Goal: Task Accomplishment & Management: Manage account settings

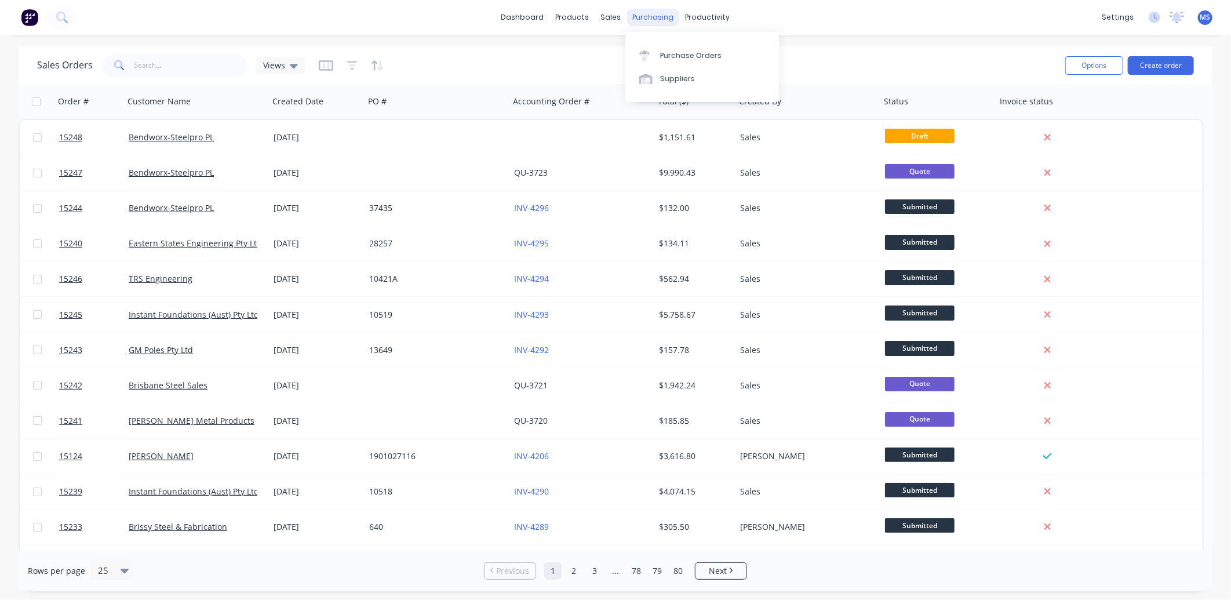
click at [652, 17] on div "purchasing" at bounding box center [653, 17] width 53 height 17
click at [691, 60] on div "Purchase Orders" at bounding box center [690, 55] width 61 height 10
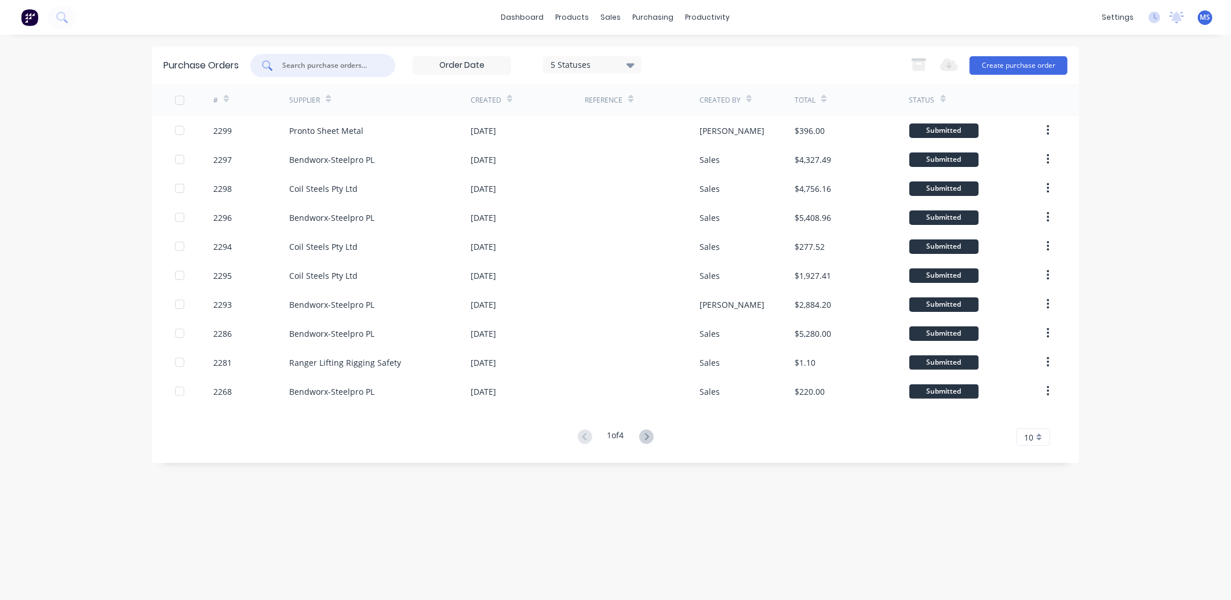
click at [337, 63] on input "text" at bounding box center [329, 66] width 96 height 12
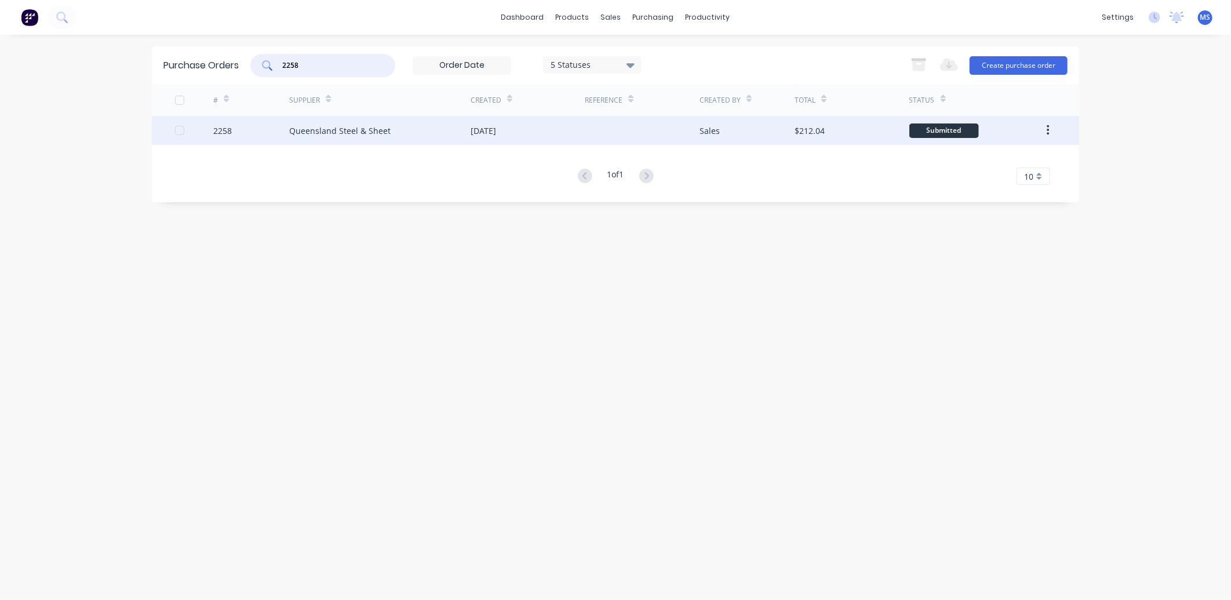
type input "2258"
click at [334, 132] on div "Queensland Steel & Sheet" at bounding box center [339, 131] width 101 height 12
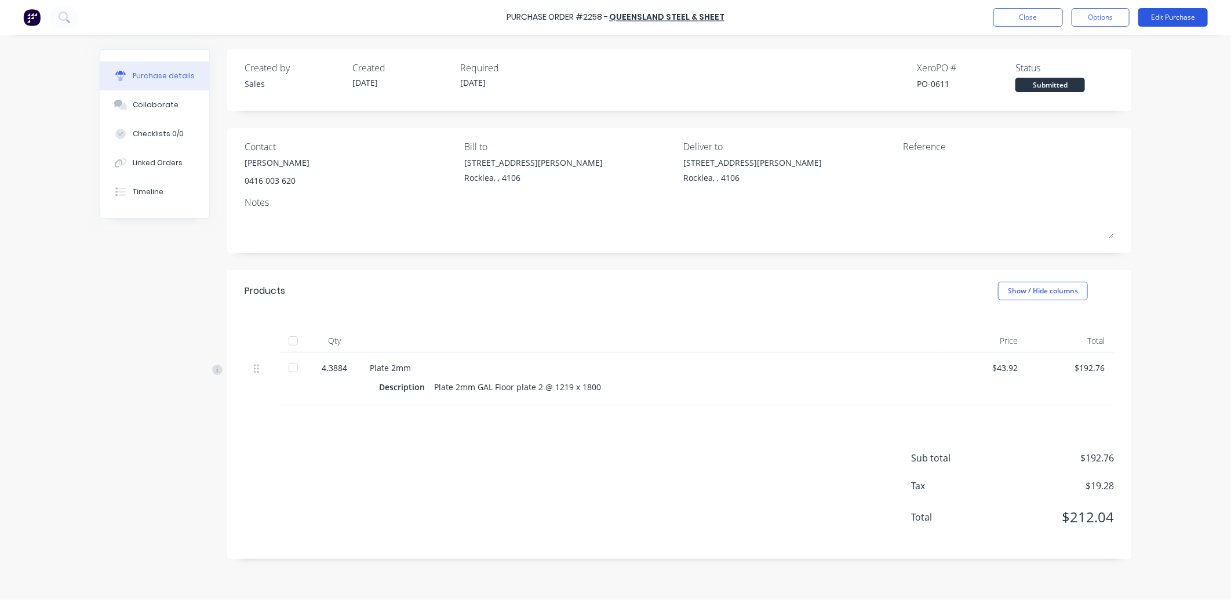
click at [1157, 15] on button "Edit Purchase" at bounding box center [1174, 17] width 70 height 19
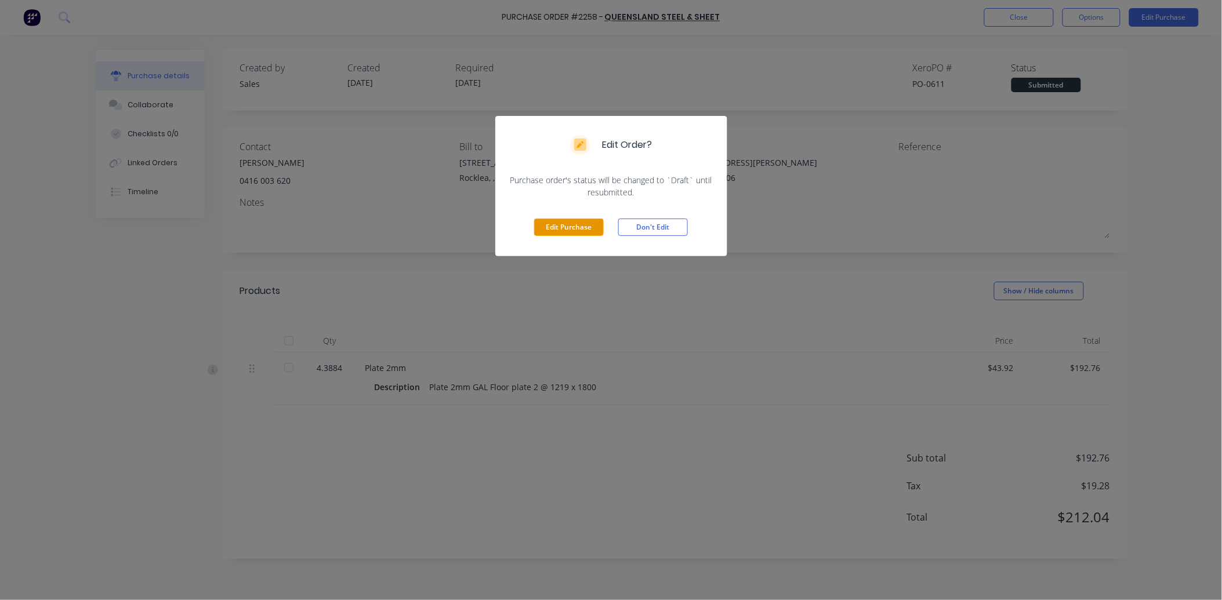
click at [584, 223] on button "Edit Purchase" at bounding box center [569, 227] width 70 height 17
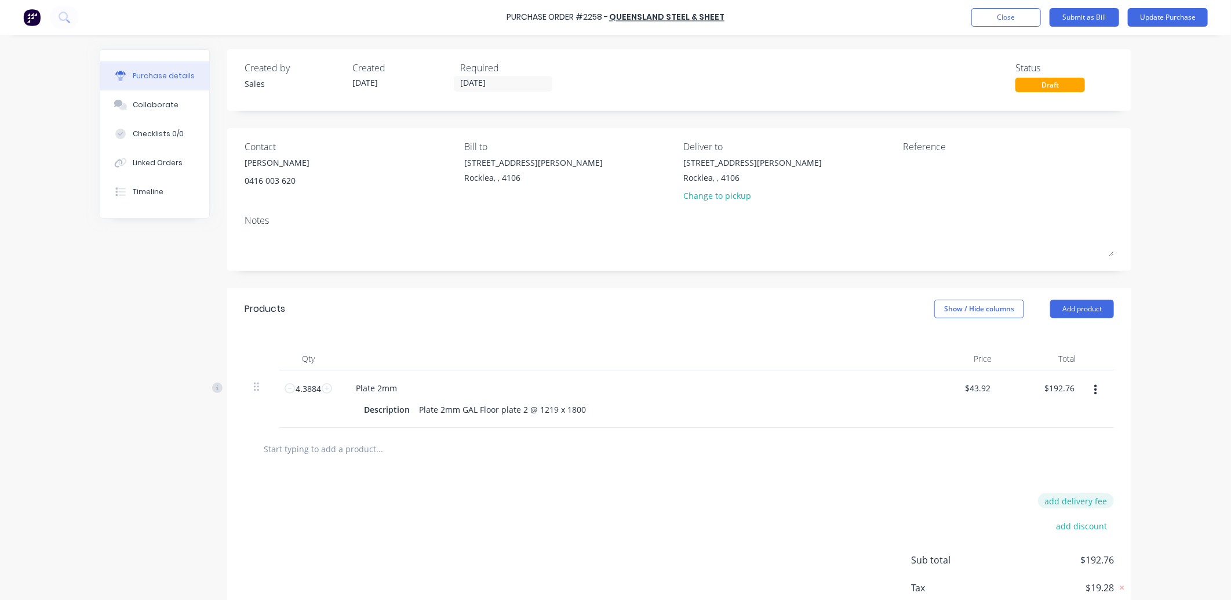
click at [1077, 500] on button "add delivery fee" at bounding box center [1076, 500] width 76 height 15
type input "$60.00"
click at [467, 80] on input "[DATE]" at bounding box center [503, 84] width 97 height 14
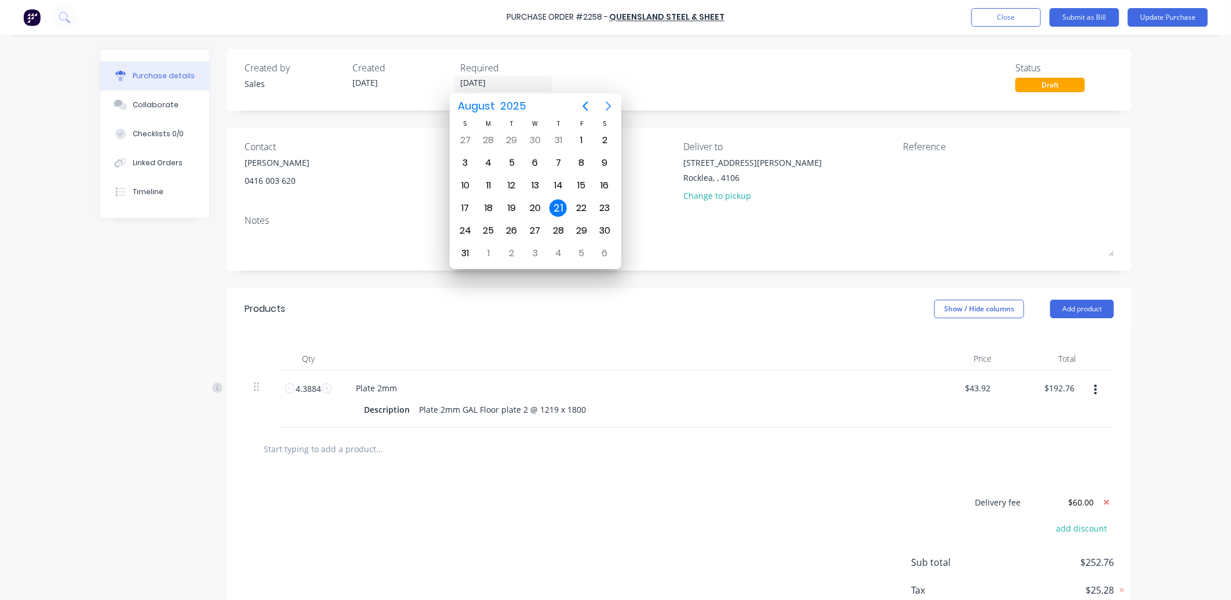
click at [609, 99] on icon "Next page" at bounding box center [609, 106] width 14 height 14
click at [575, 161] on div "10" at bounding box center [581, 162] width 17 height 17
type input "[DATE]"
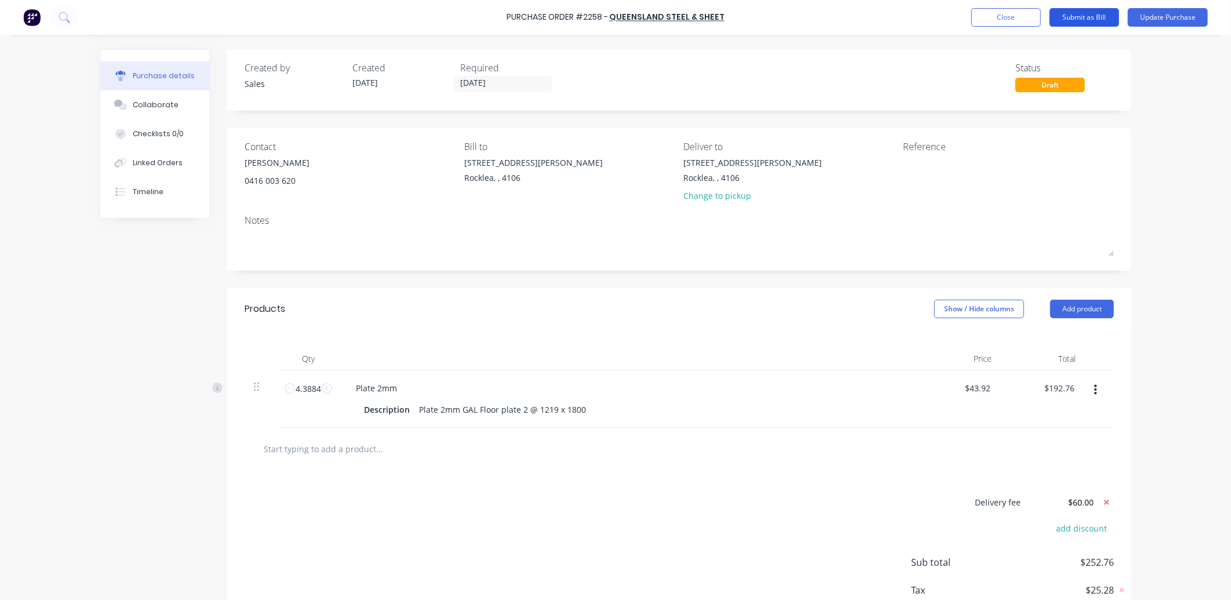
click at [1099, 22] on button "Submit as Bill" at bounding box center [1085, 17] width 70 height 19
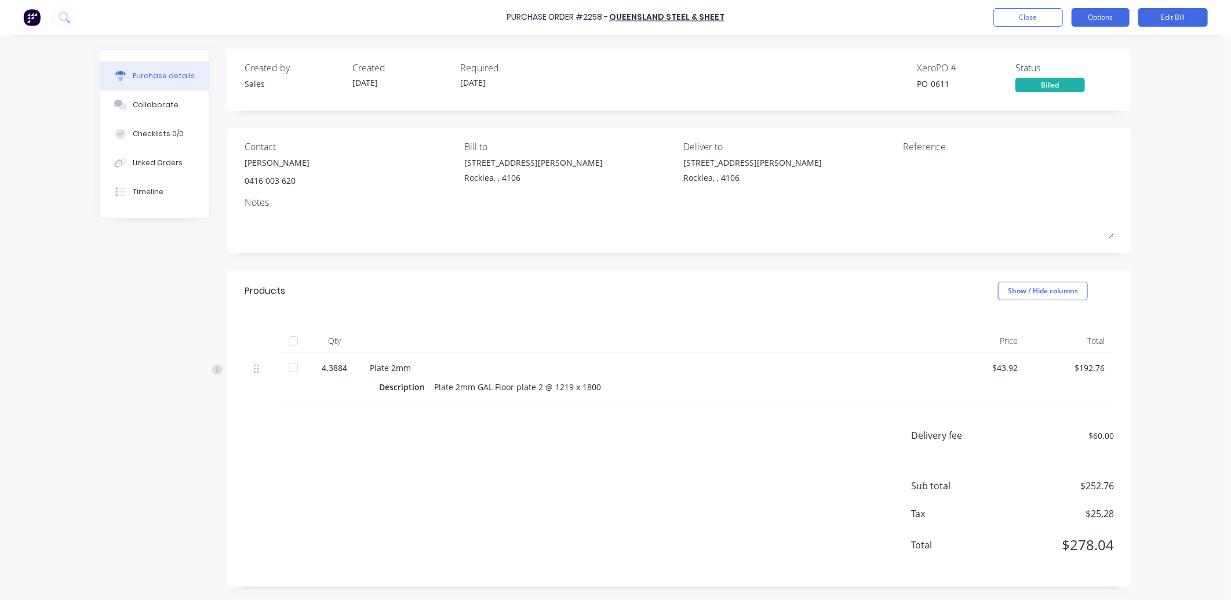
click at [1104, 20] on button "Options" at bounding box center [1101, 17] width 58 height 19
